Goal: Transaction & Acquisition: Book appointment/travel/reservation

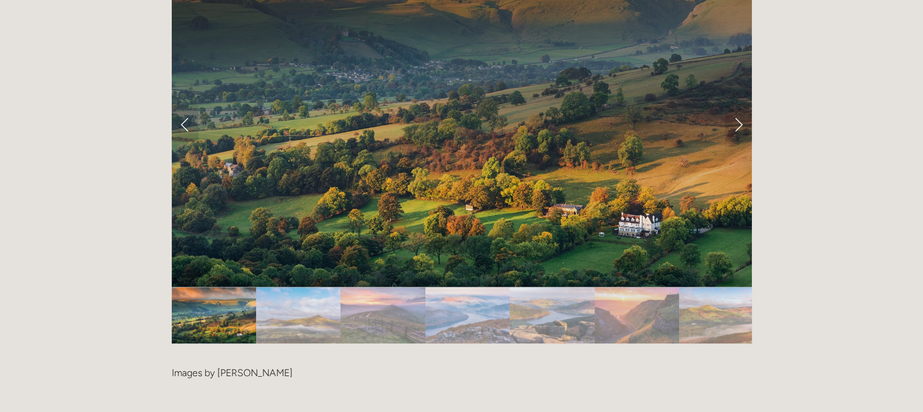
scroll to position [2480, 0]
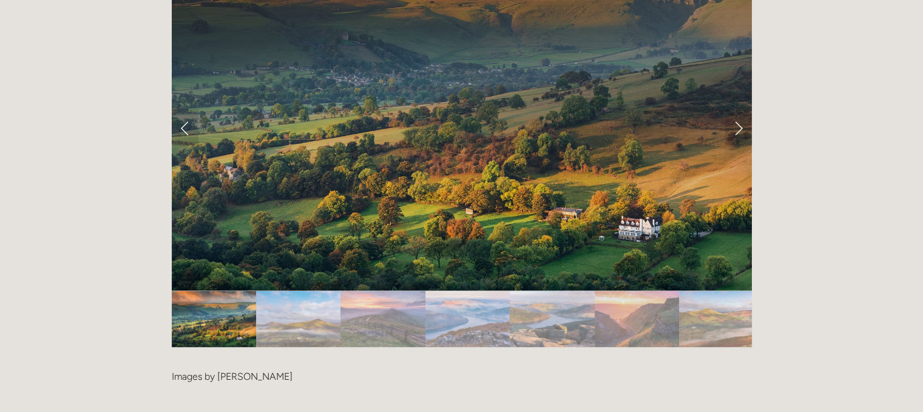
click at [296, 291] on img "Slide 2" at bounding box center [298, 319] width 84 height 56
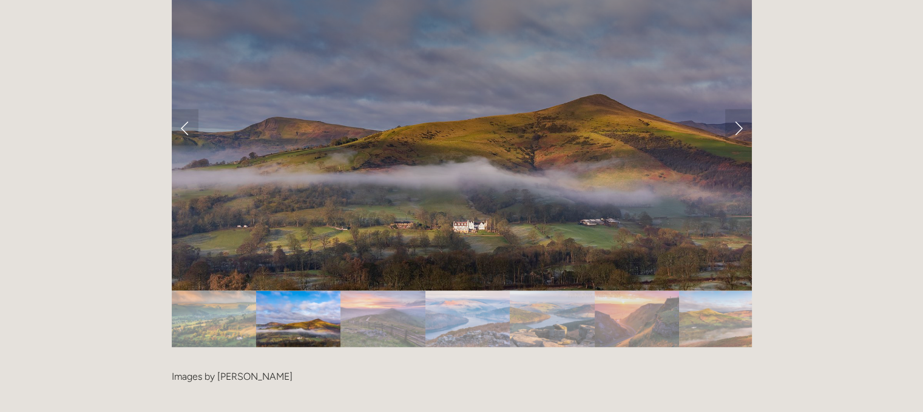
click at [367, 291] on img "Slide 3" at bounding box center [382, 319] width 84 height 56
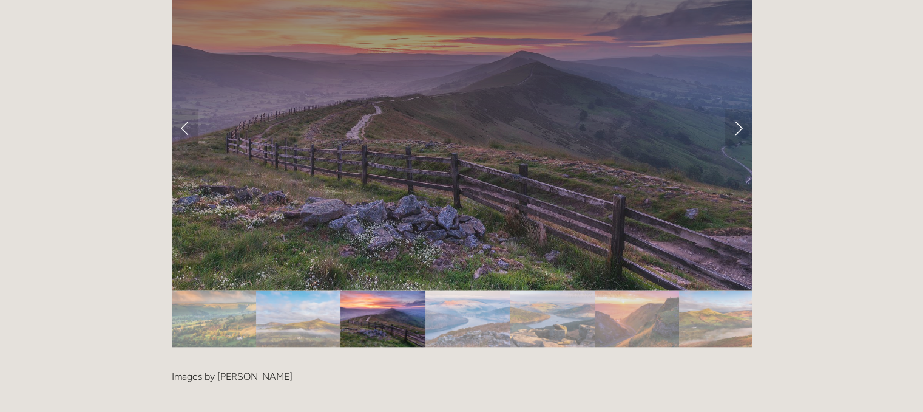
click at [437, 291] on img "Slide 4" at bounding box center [467, 319] width 85 height 56
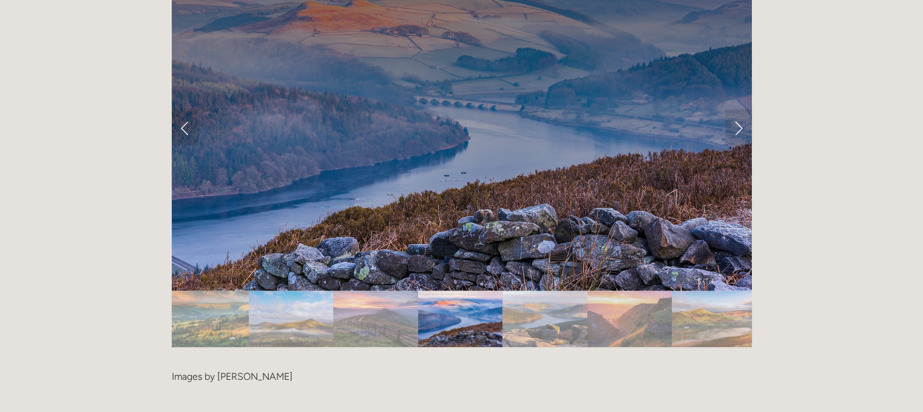
click at [526, 291] on img "Slide 5" at bounding box center [545, 319] width 85 height 56
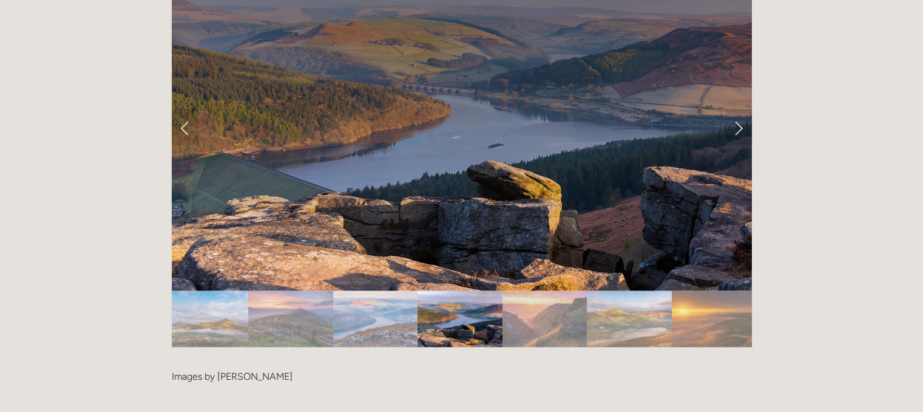
click at [618, 291] on img "Slide 7" at bounding box center [629, 319] width 84 height 56
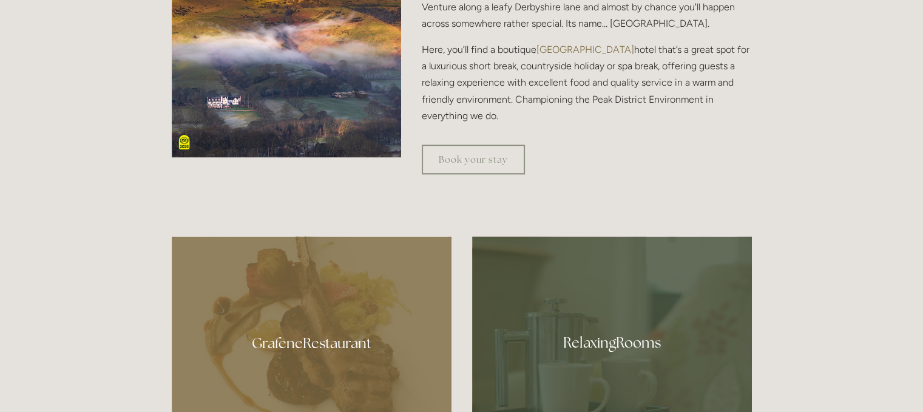
scroll to position [483, 0]
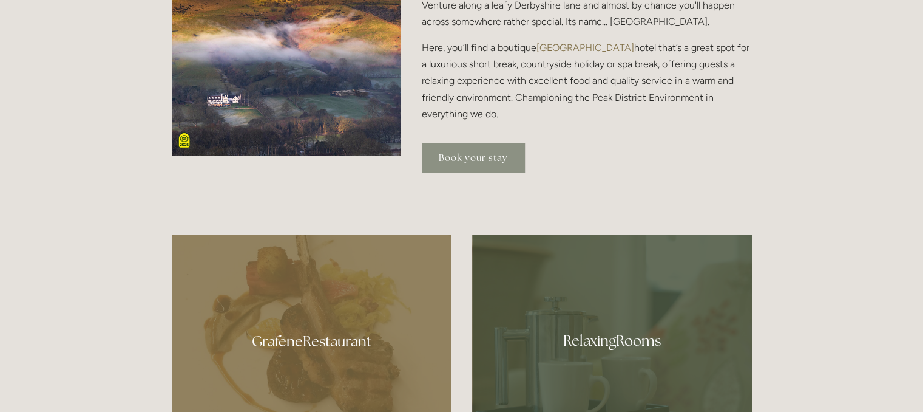
click at [475, 154] on link "Book your stay" at bounding box center [473, 158] width 103 height 30
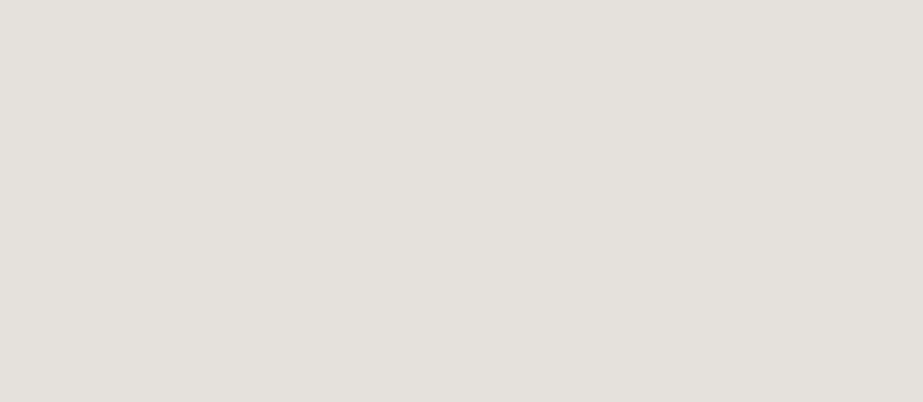
scroll to position [736, 0]
